Goal: Navigation & Orientation: Find specific page/section

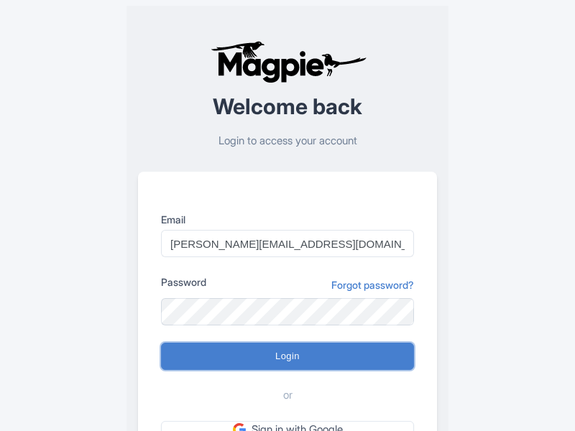
click at [287, 356] on input "Login" at bounding box center [287, 356] width 253 height 27
type input "Logging in..."
